Goal: Transaction & Acquisition: Purchase product/service

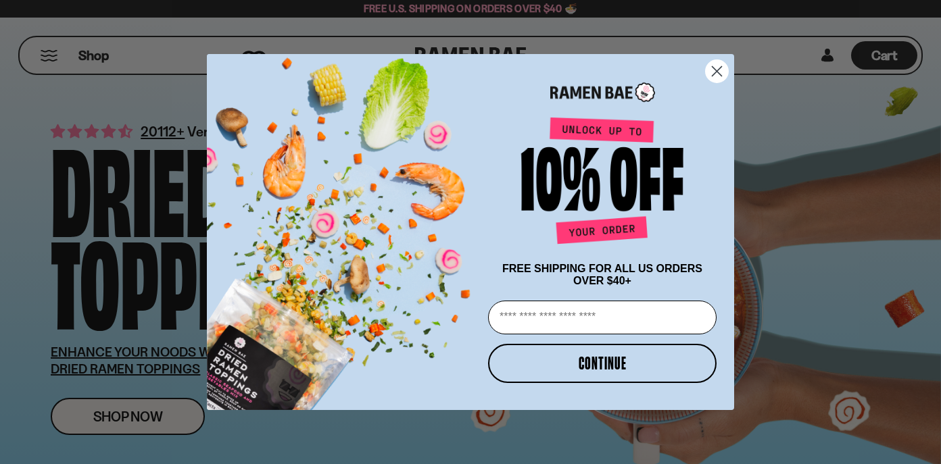
click at [721, 68] on circle "Close dialog" at bounding box center [717, 71] width 22 height 22
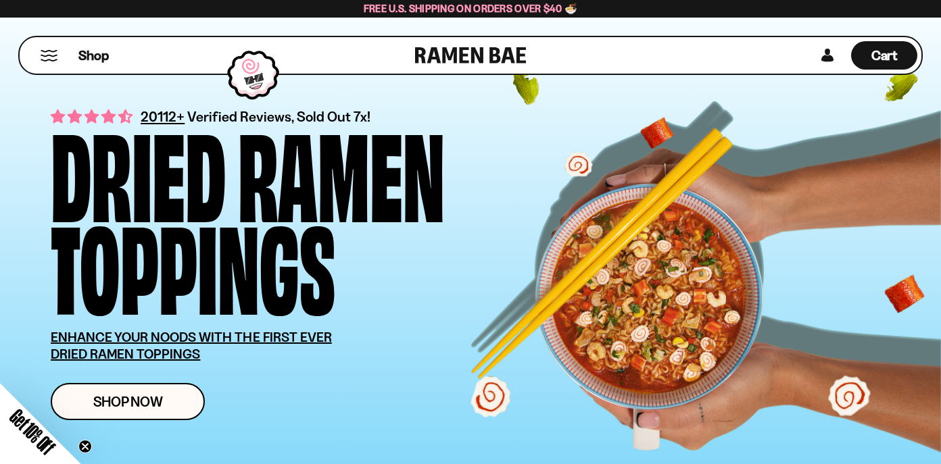
scroll to position [17, 0]
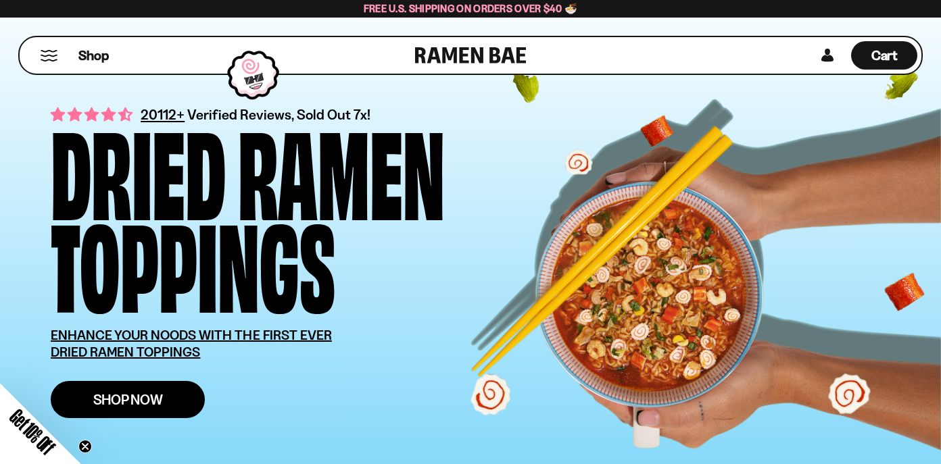
click at [180, 396] on link "Shop Now" at bounding box center [128, 399] width 154 height 37
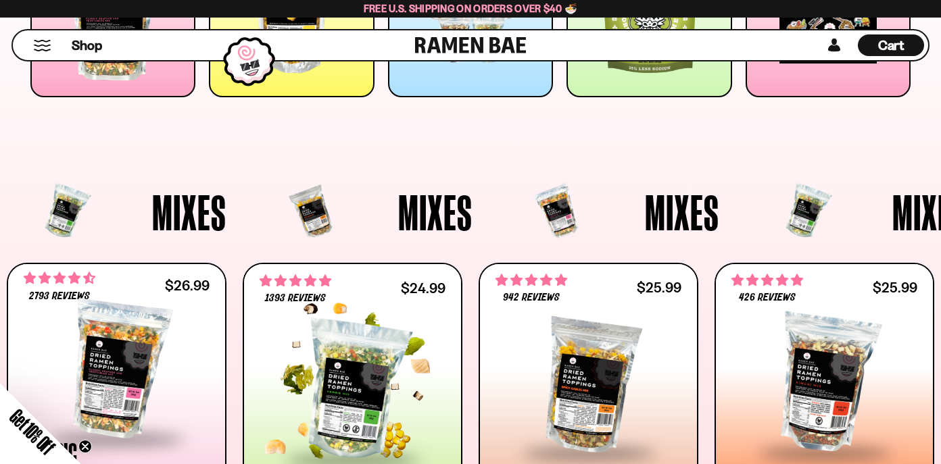
scroll to position [333, 0]
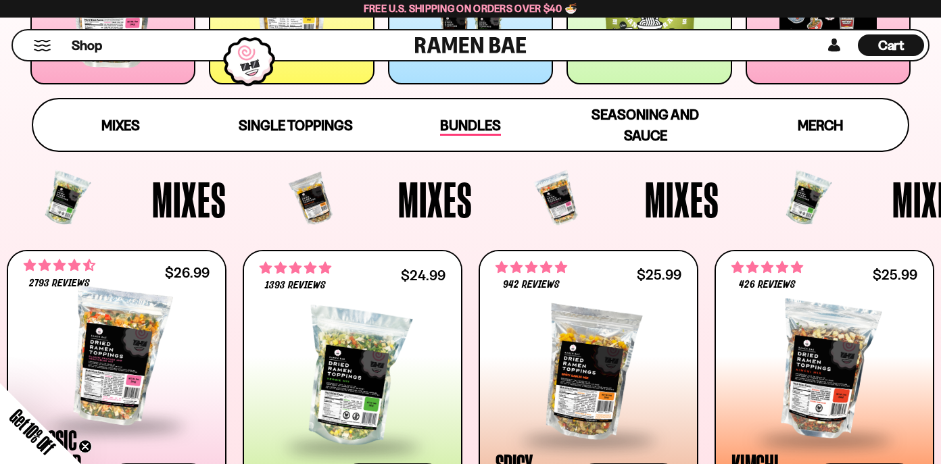
click at [489, 122] on span "Bundles" at bounding box center [470, 126] width 61 height 19
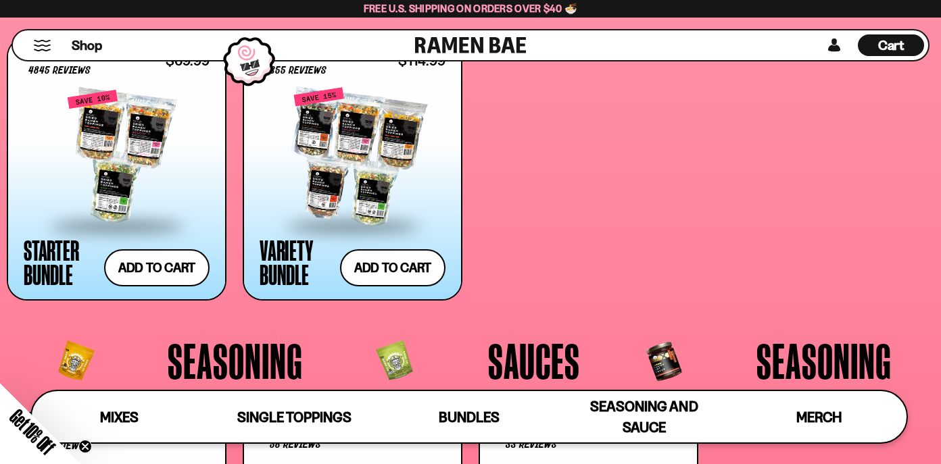
scroll to position [2657, 0]
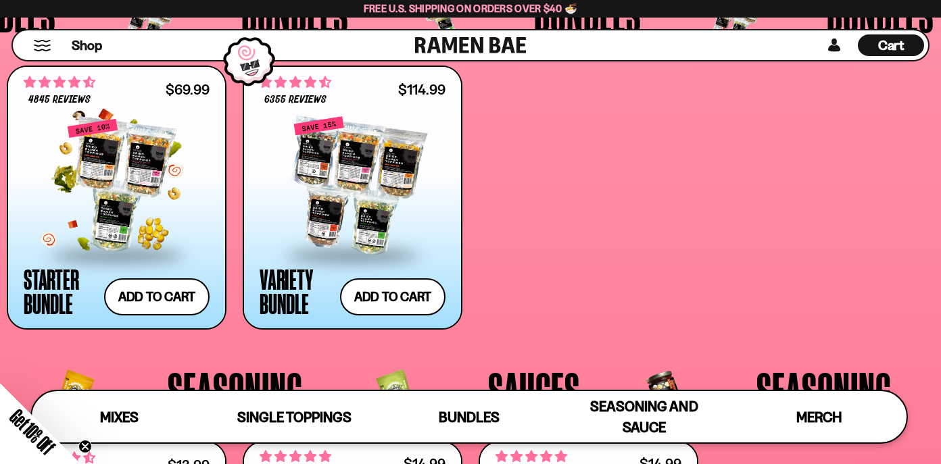
click at [136, 166] on div at bounding box center [117, 185] width 186 height 135
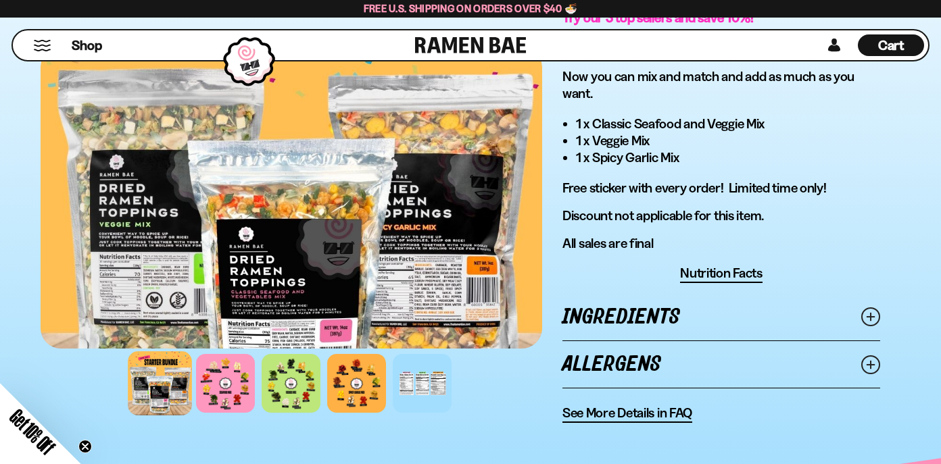
scroll to position [913, 0]
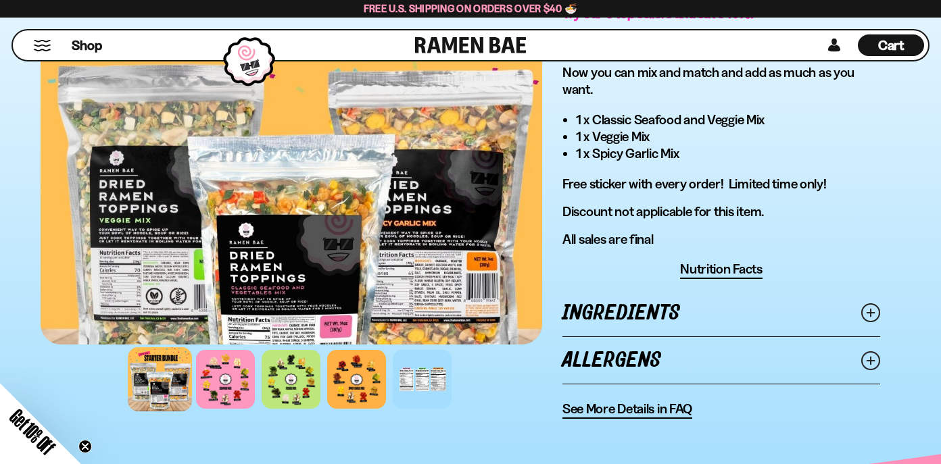
click at [633, 417] on span "See More Details in FAQ" at bounding box center [627, 409] width 130 height 17
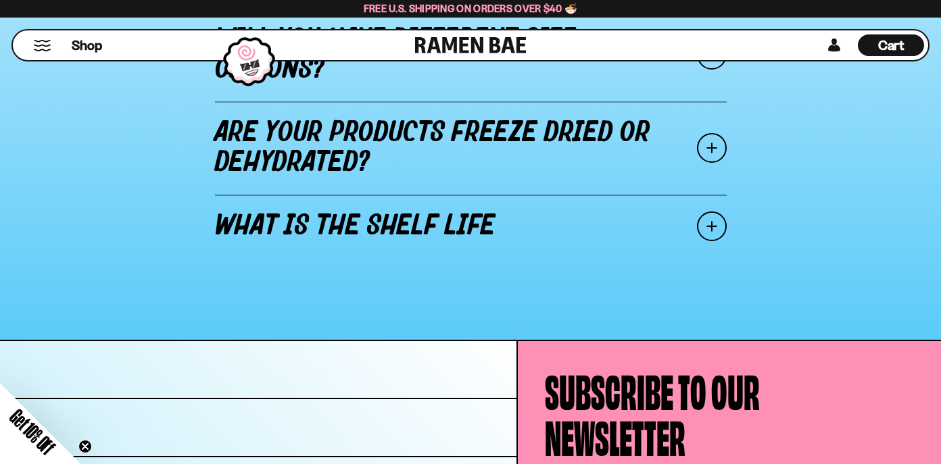
scroll to position [1889, 0]
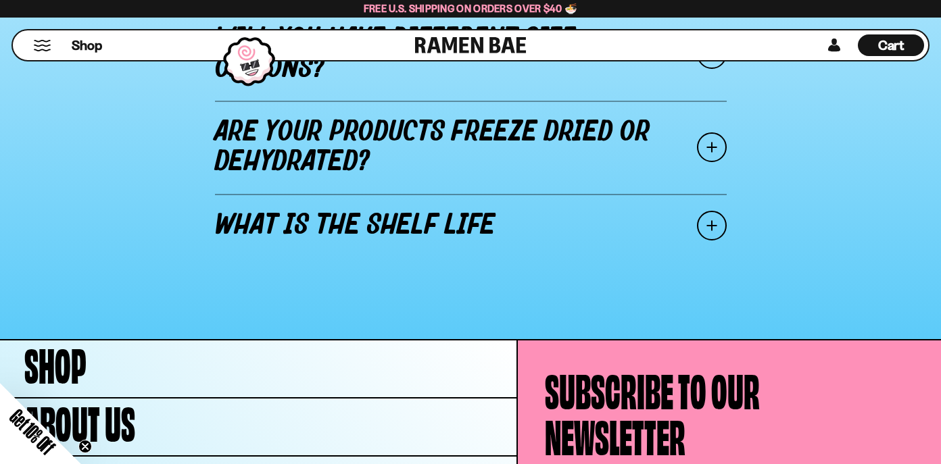
click at [723, 211] on span at bounding box center [712, 226] width 30 height 30
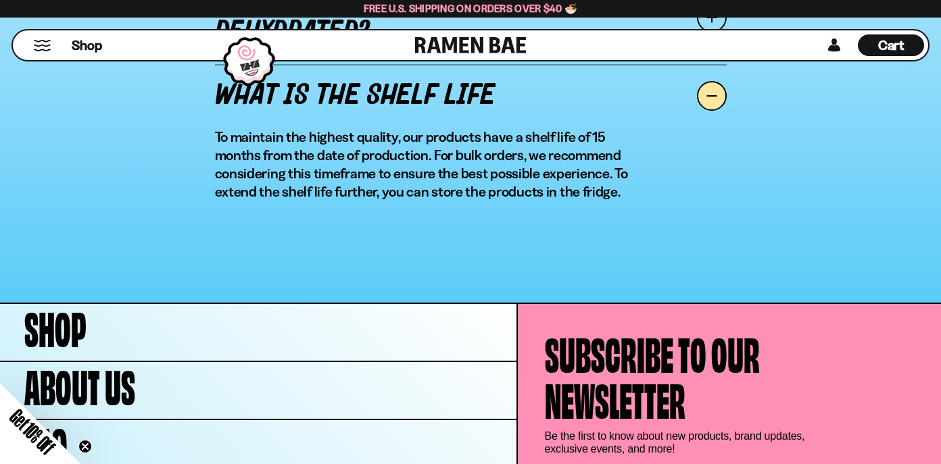
click at [710, 99] on span at bounding box center [712, 96] width 30 height 30
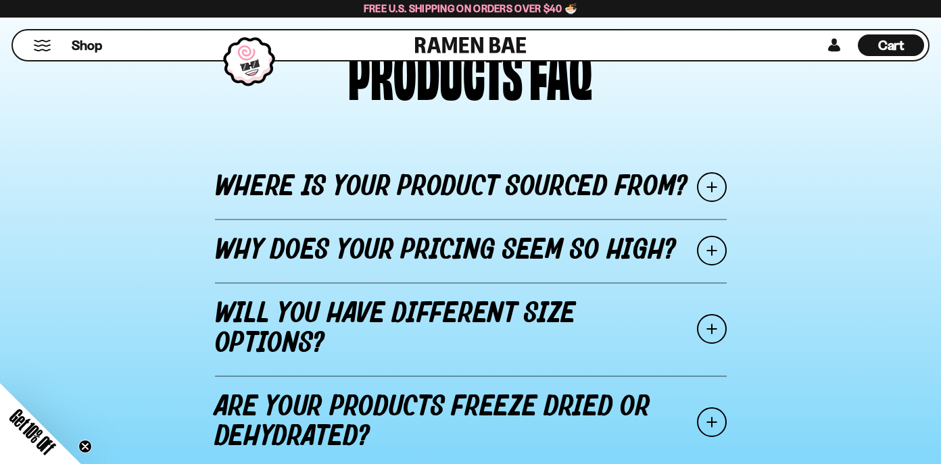
scroll to position [1515, 0]
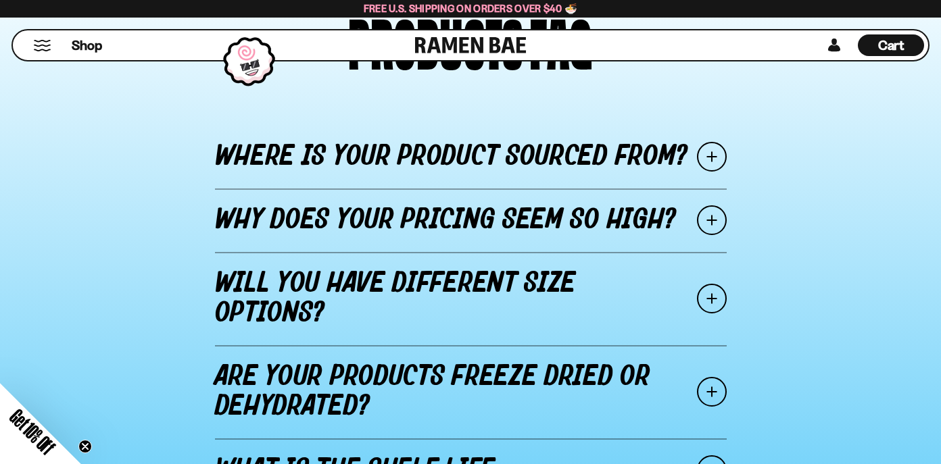
click at [714, 222] on span at bounding box center [712, 221] width 30 height 30
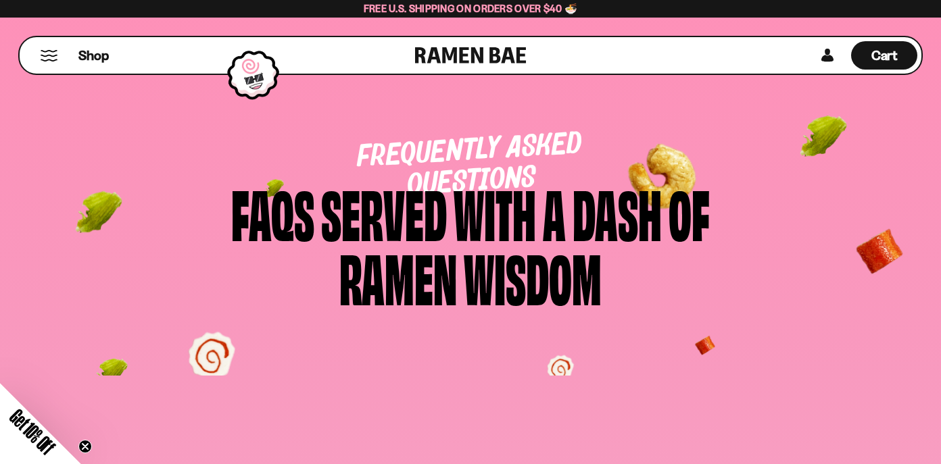
scroll to position [0, 0]
click at [95, 49] on span "Shop" at bounding box center [93, 55] width 33 height 20
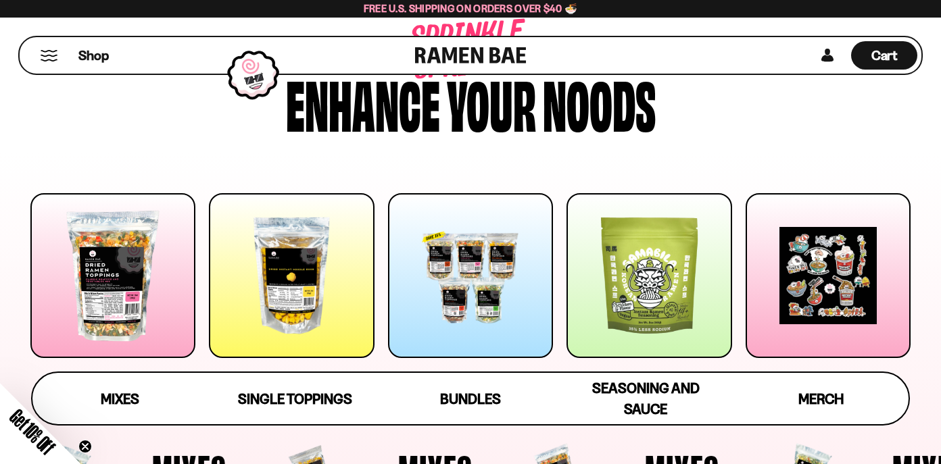
scroll to position [62, 0]
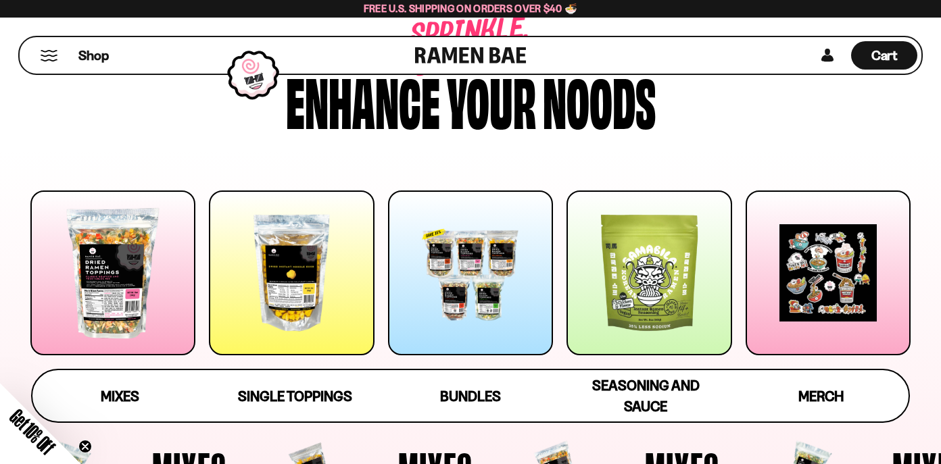
click at [118, 266] on div at bounding box center [112, 273] width 165 height 165
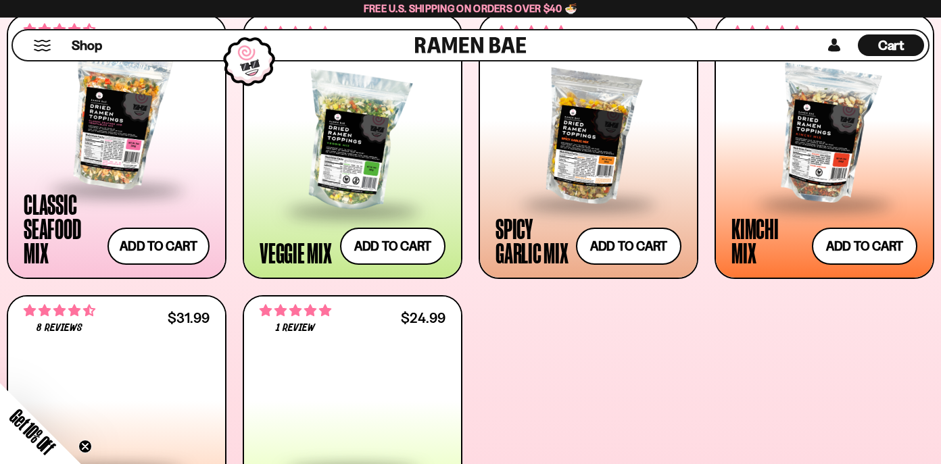
scroll to position [570, 0]
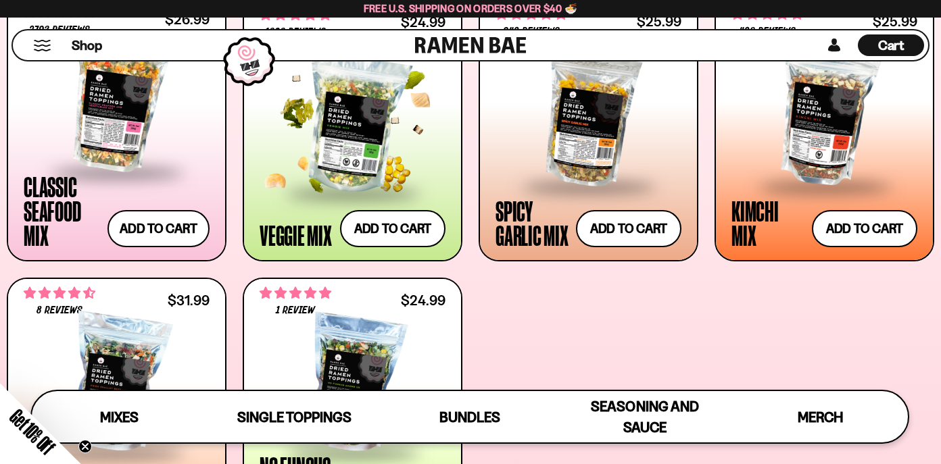
click at [364, 107] on div at bounding box center [353, 124] width 186 height 135
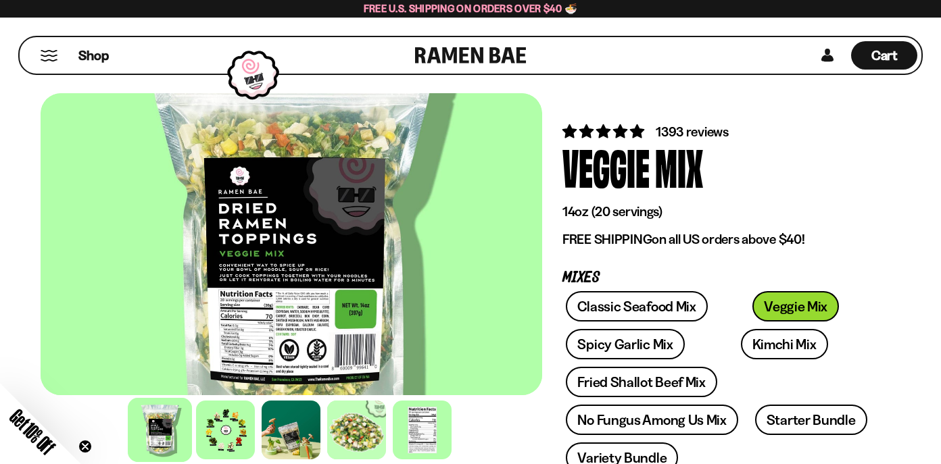
click at [269, 295] on div at bounding box center [292, 244] width 502 height 302
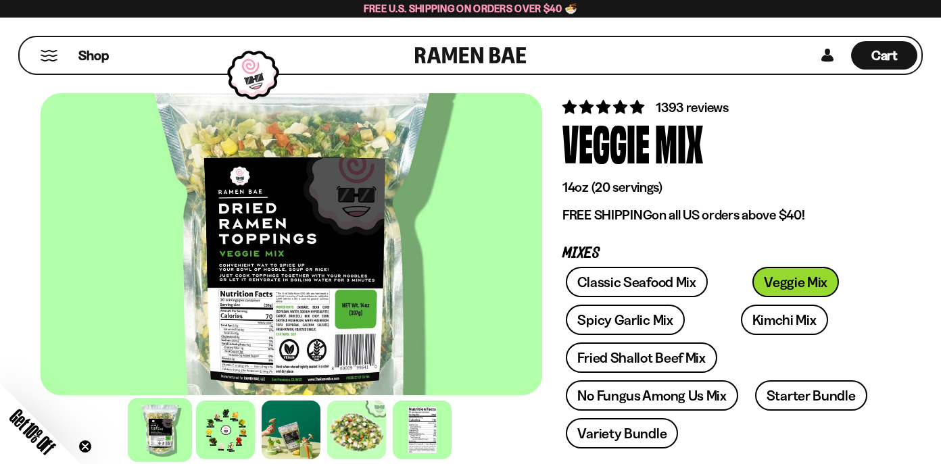
scroll to position [26, 0]
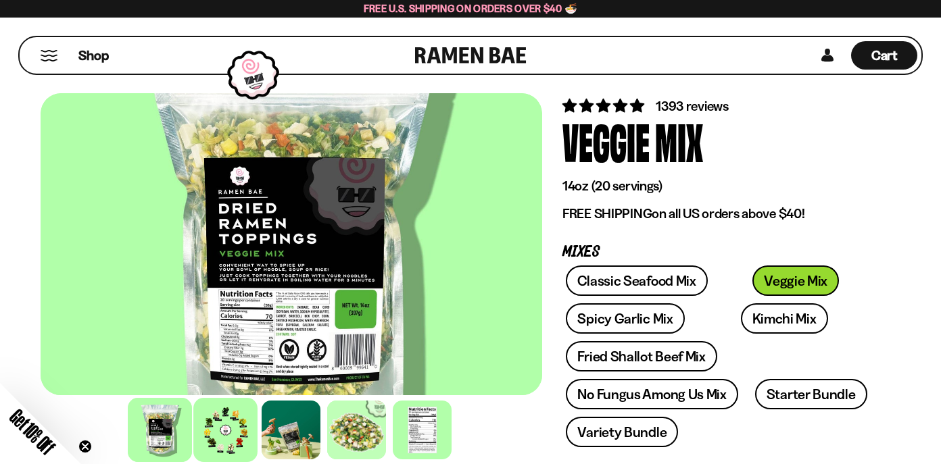
click at [226, 428] on div at bounding box center [226, 430] width 64 height 64
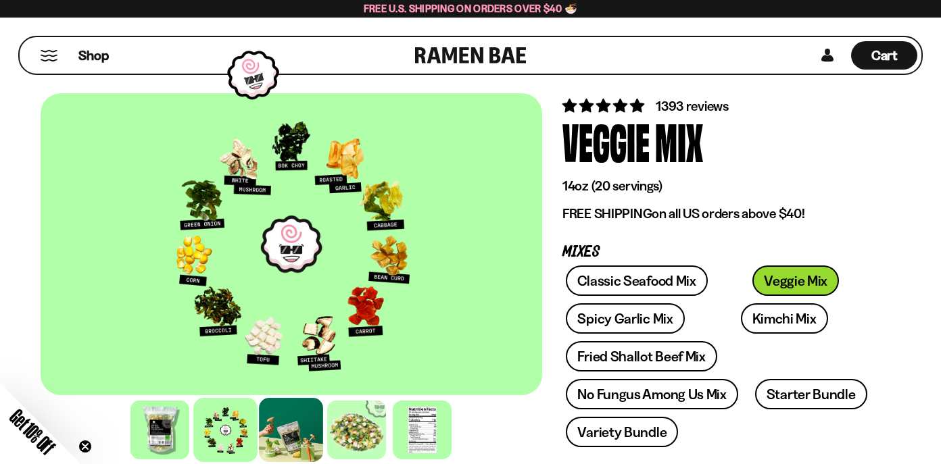
click at [289, 430] on div at bounding box center [292, 430] width 64 height 64
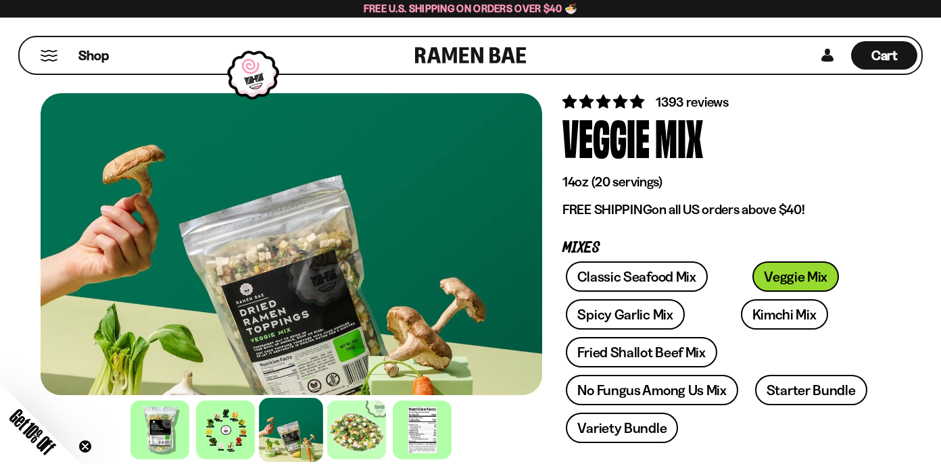
scroll to position [30, 0]
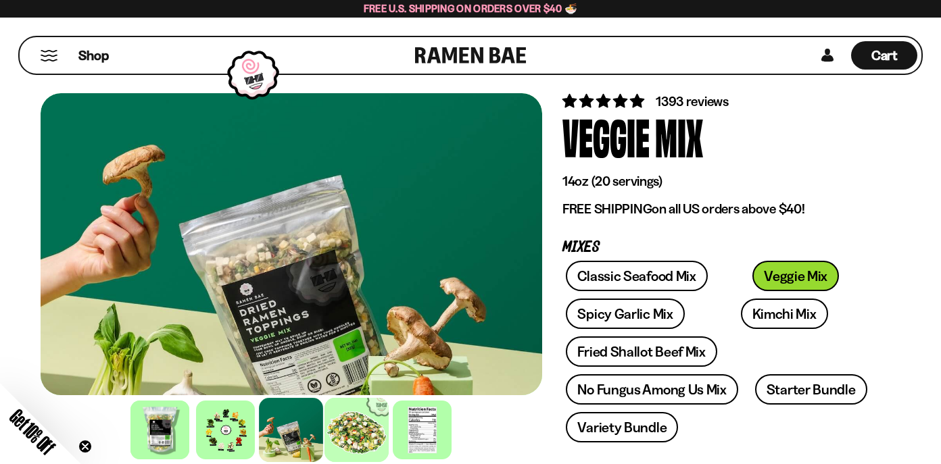
click at [358, 418] on div at bounding box center [357, 430] width 64 height 64
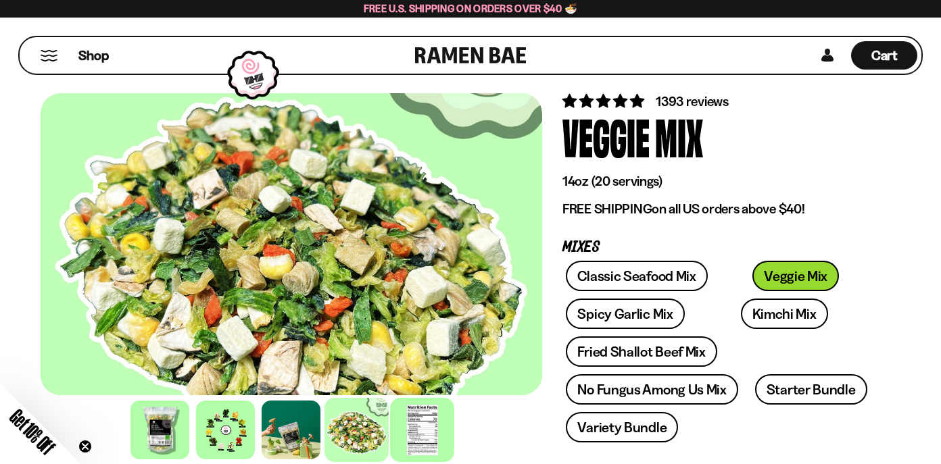
click at [425, 413] on div at bounding box center [423, 430] width 64 height 64
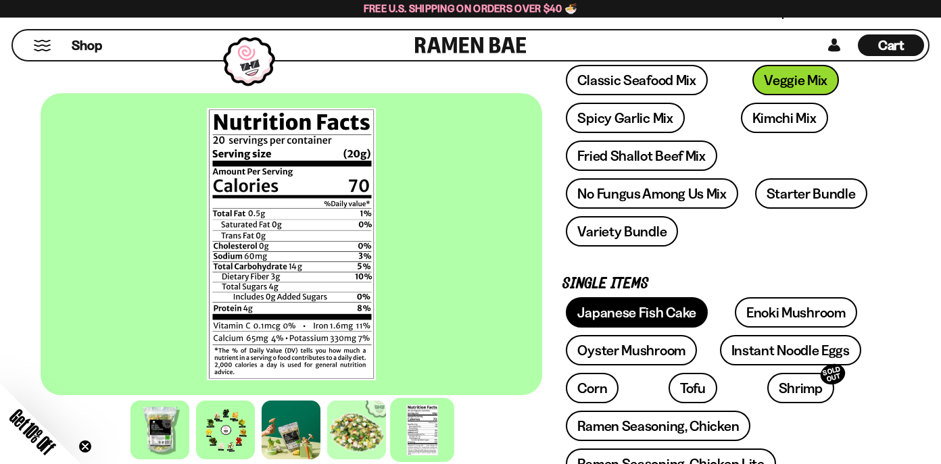
scroll to position [231, 0]
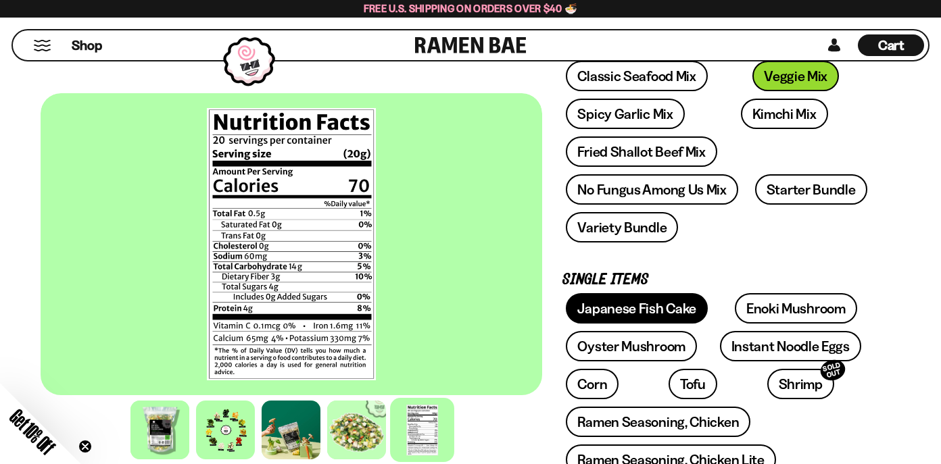
click at [619, 306] on link "Japanese Fish Cake" at bounding box center [637, 308] width 142 height 30
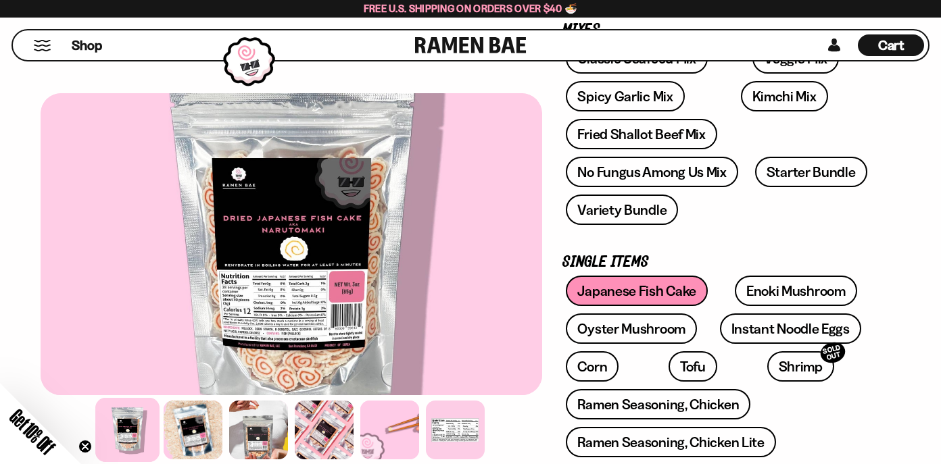
scroll to position [251, 0]
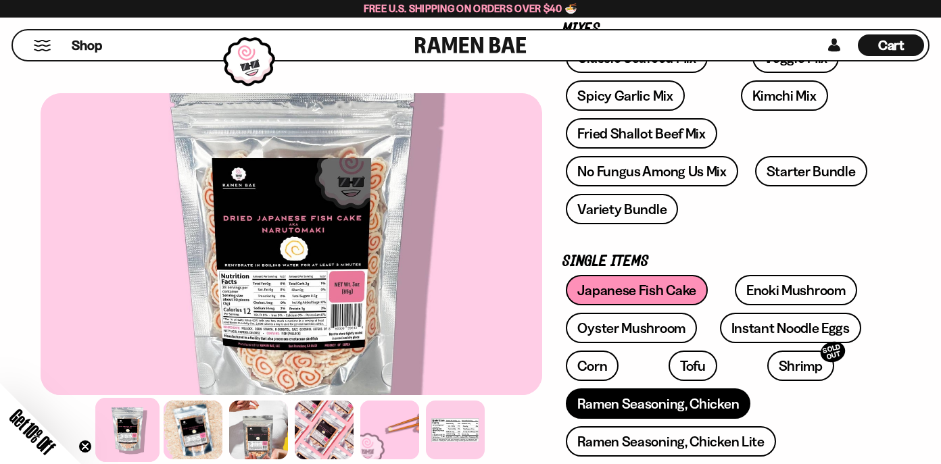
click at [715, 403] on link "Ramen Seasoning, Chicken" at bounding box center [658, 404] width 185 height 30
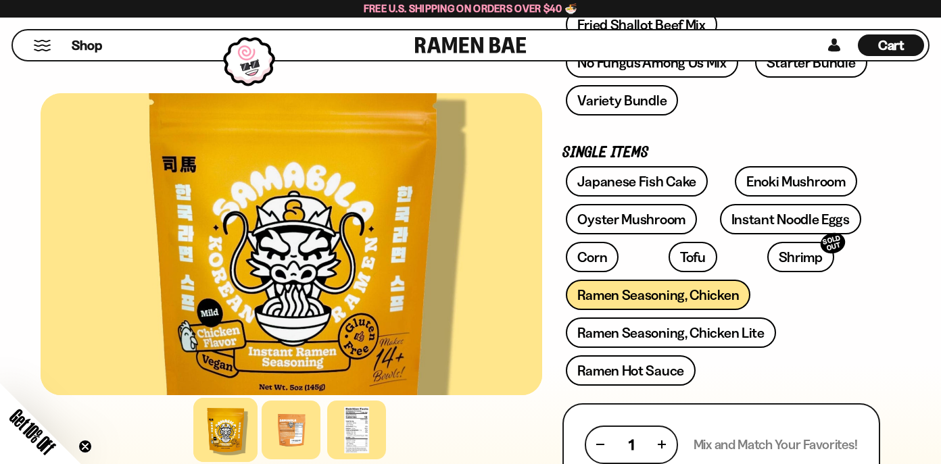
scroll to position [400, 0]
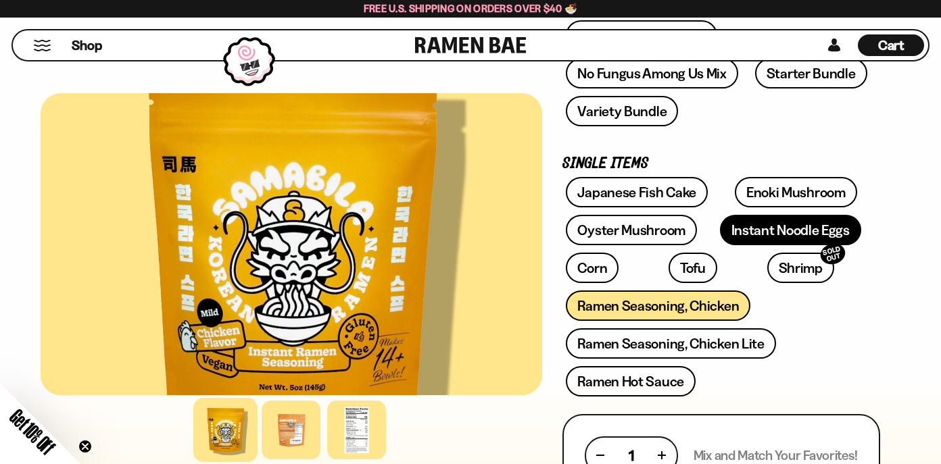
click at [823, 234] on link "Instant Noodle Eggs" at bounding box center [790, 230] width 141 height 30
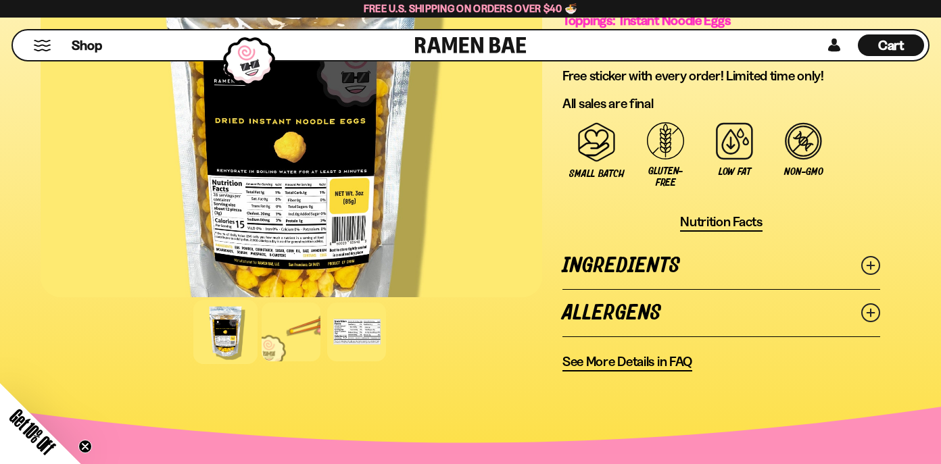
scroll to position [1089, 0]
click at [297, 330] on div at bounding box center [292, 331] width 64 height 64
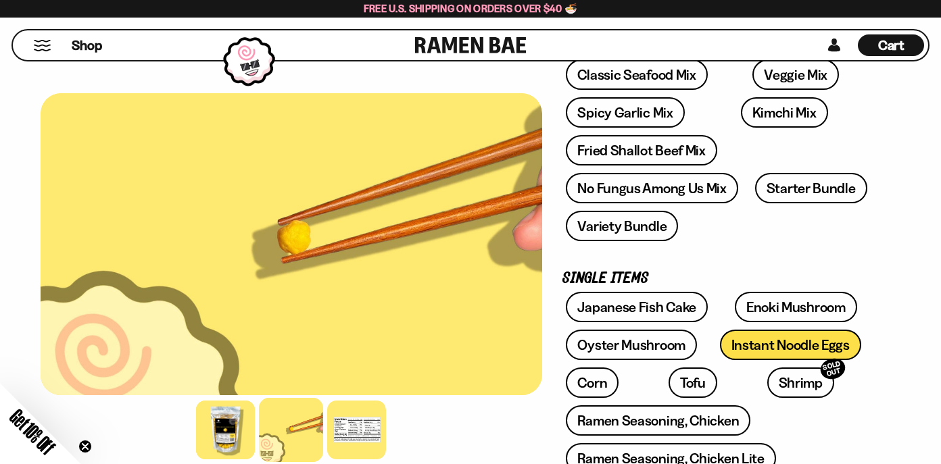
scroll to position [235, 0]
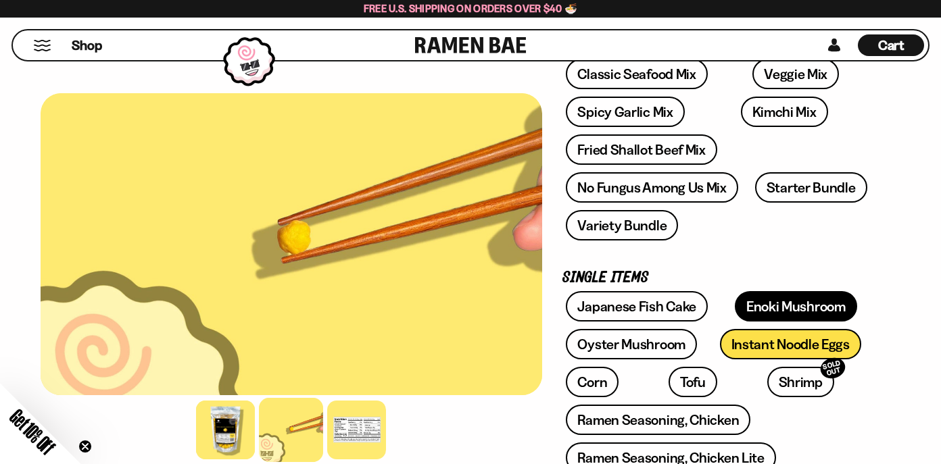
click at [800, 300] on link "Enoki Mushroom" at bounding box center [796, 306] width 122 height 30
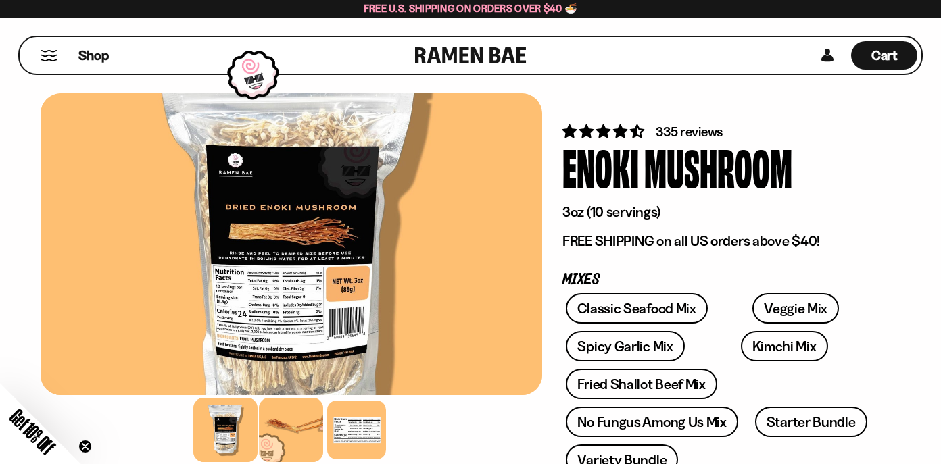
click at [303, 427] on div at bounding box center [292, 430] width 64 height 64
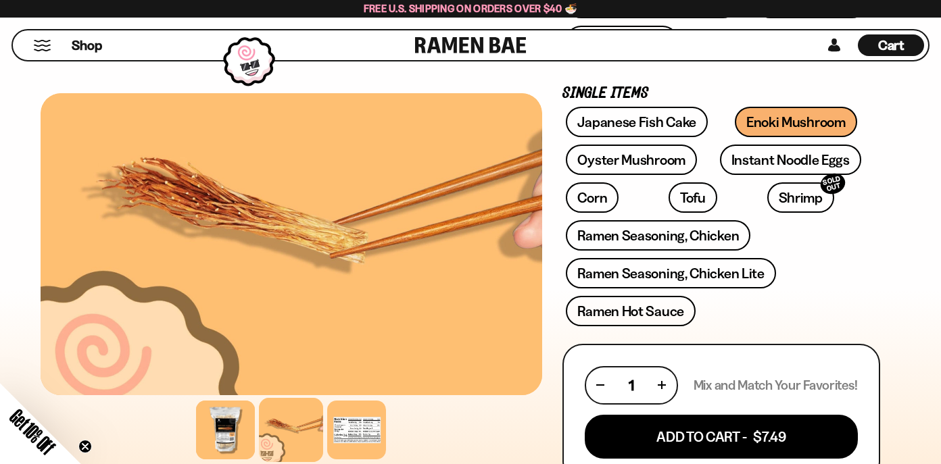
scroll to position [420, 0]
